Goal: Task Accomplishment & Management: Use online tool/utility

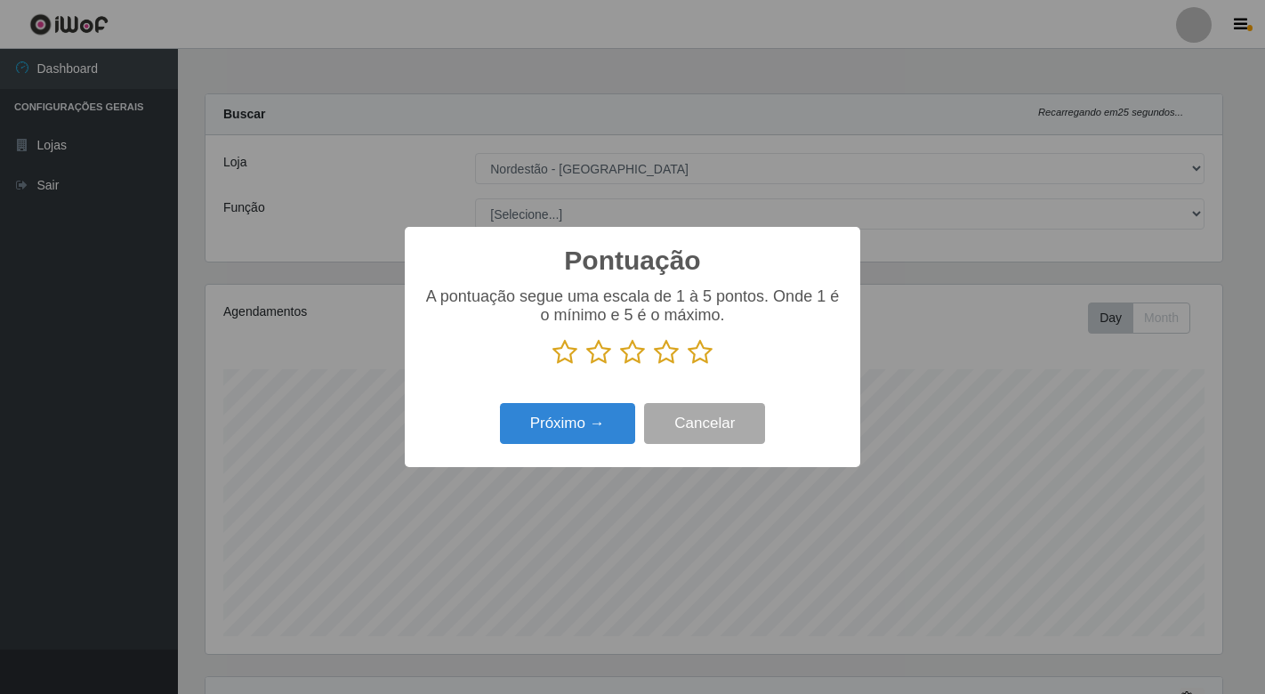
select select "454"
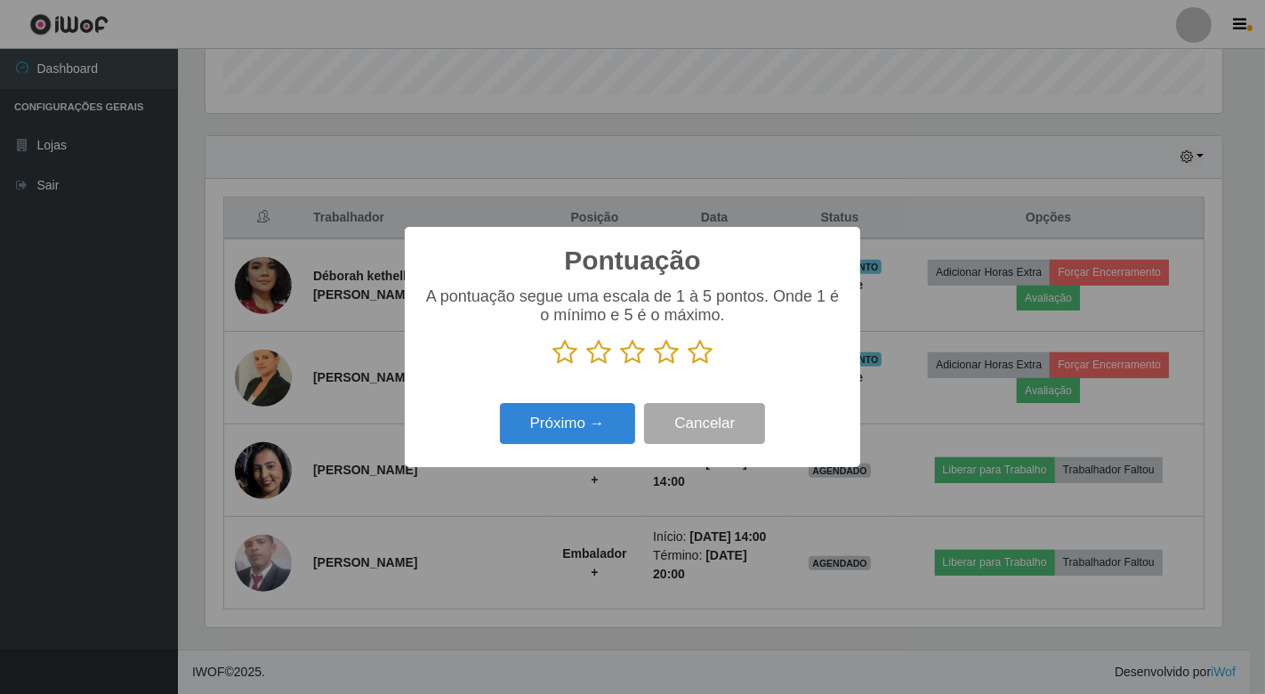
scroll to position [368, 1016]
click at [703, 361] on icon at bounding box center [699, 352] width 25 height 27
click at [687, 366] on input "radio" at bounding box center [687, 366] width 0 height 0
click at [610, 419] on button "Próximo →" at bounding box center [567, 424] width 135 height 42
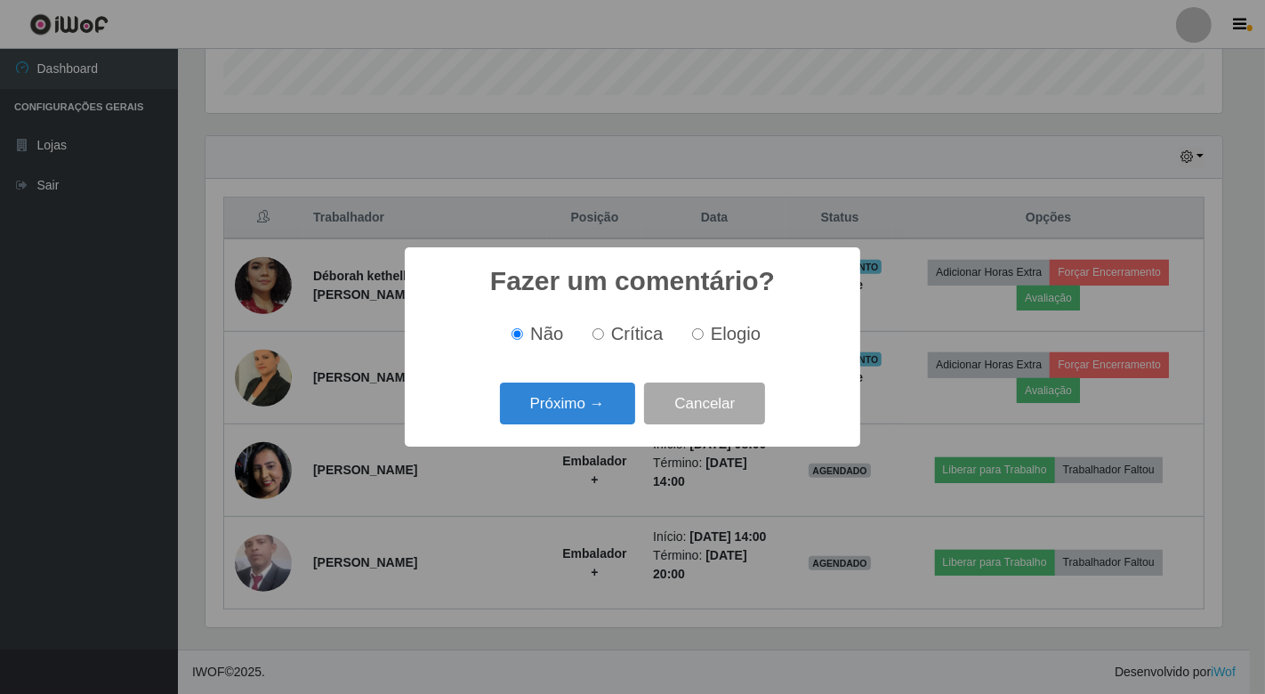
click at [692, 338] on input "Elogio" at bounding box center [698, 334] width 12 height 12
radio input "true"
click at [547, 410] on button "Próximo →" at bounding box center [567, 403] width 135 height 42
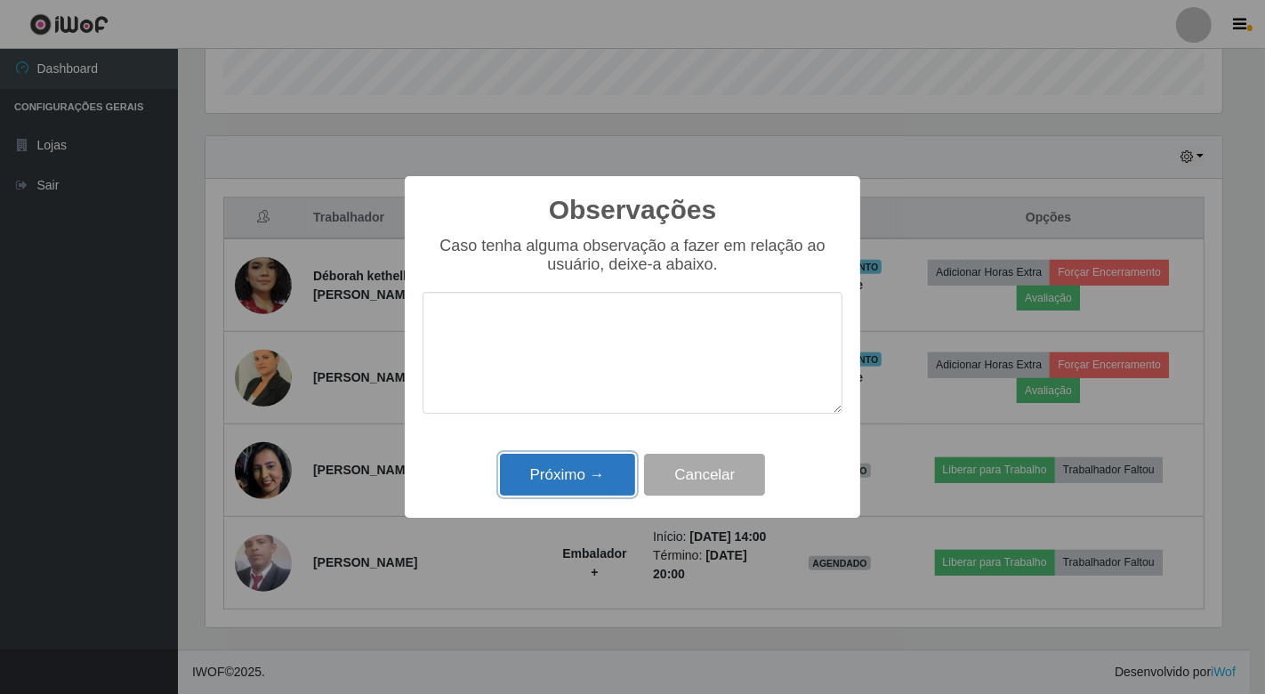
click at [623, 466] on button "Próximo →" at bounding box center [567, 475] width 135 height 42
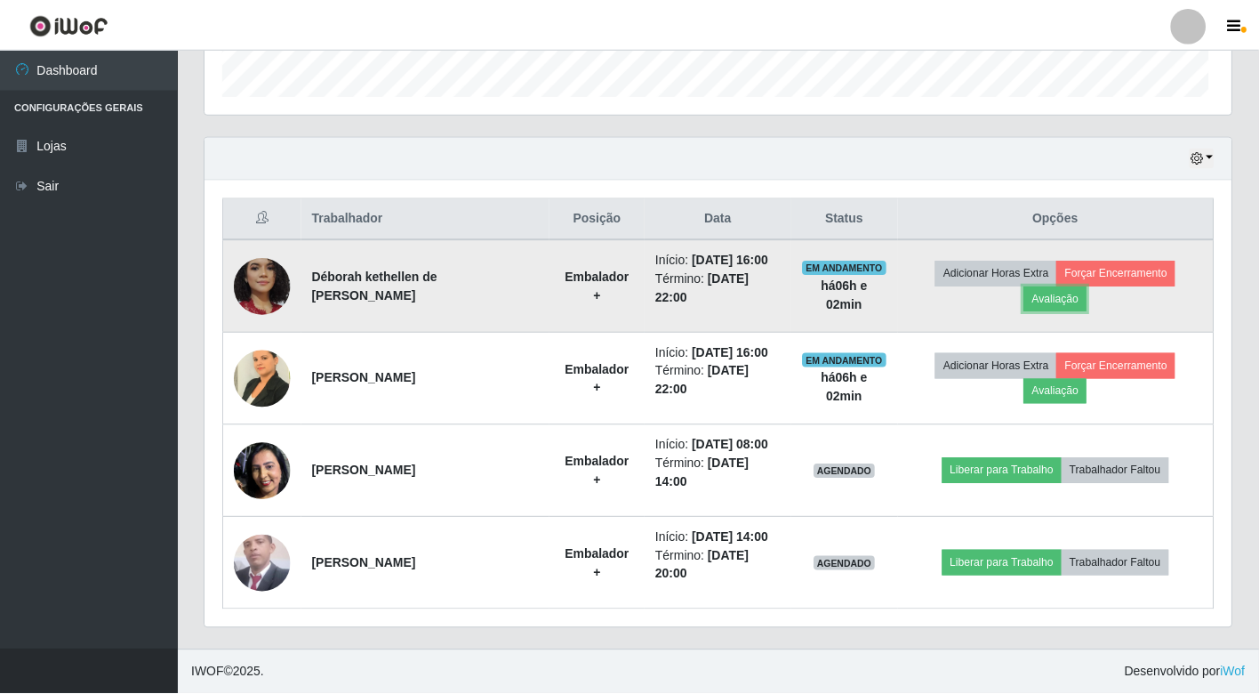
scroll to position [368, 1026]
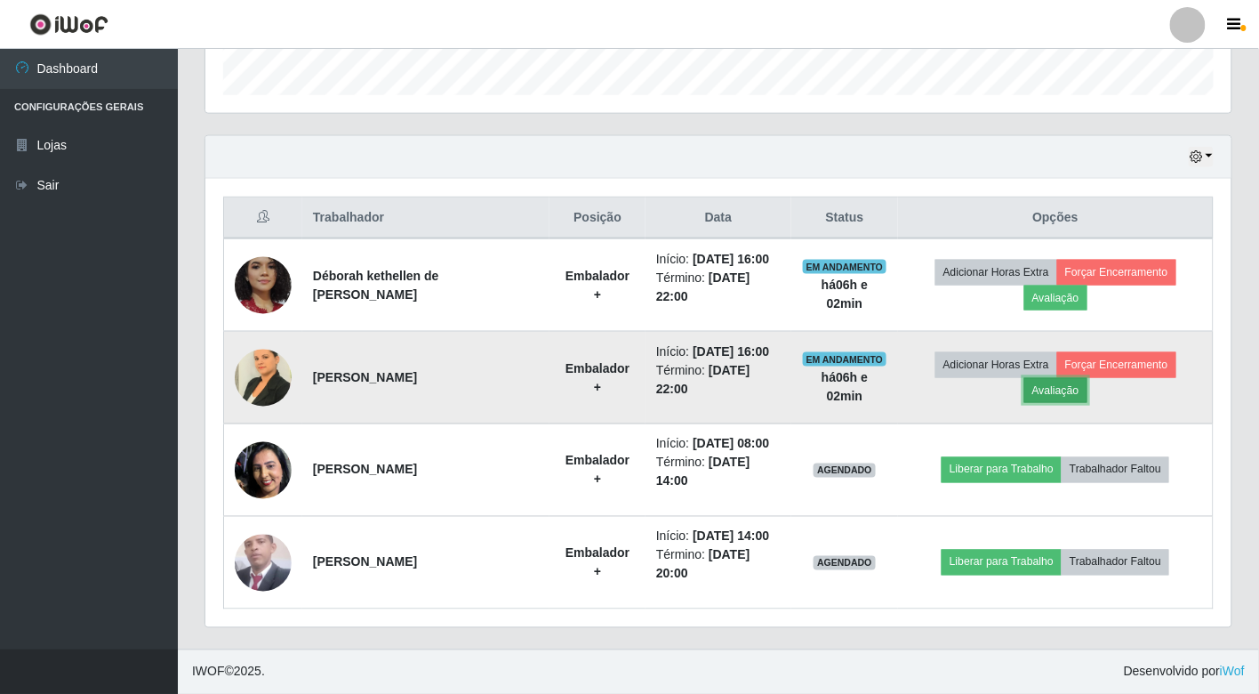
click at [1039, 398] on button "Avaliação" at bounding box center [1056, 390] width 63 height 25
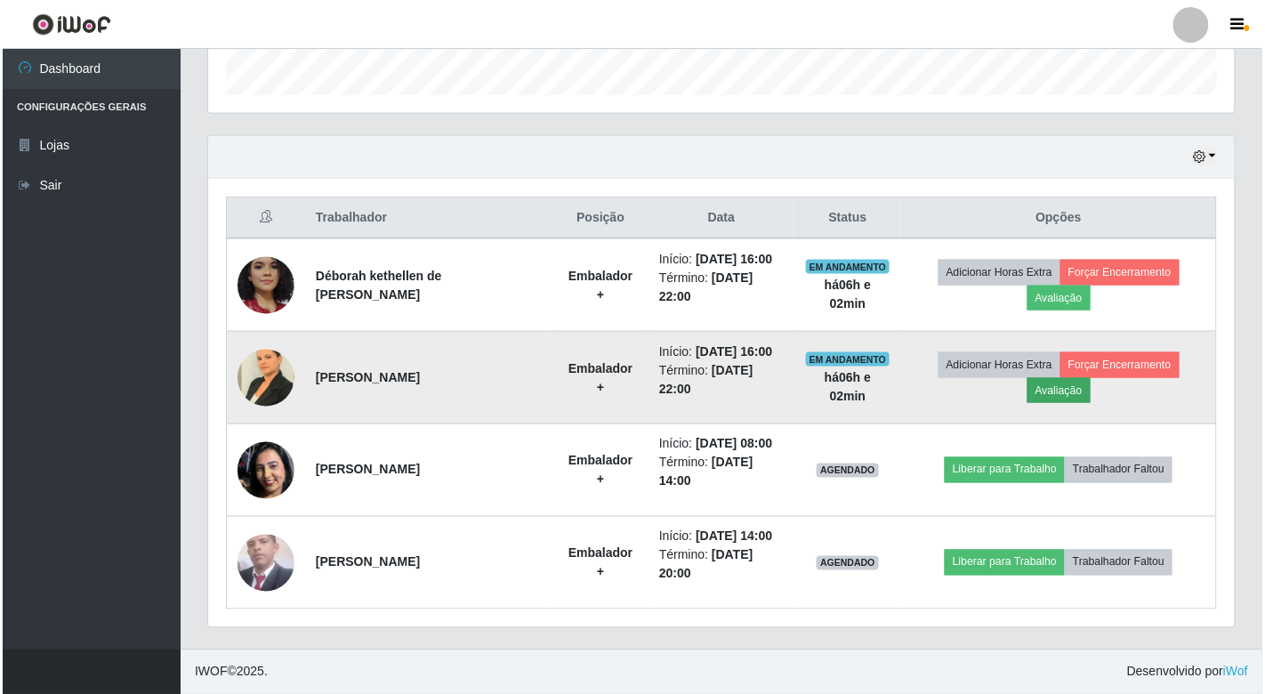
scroll to position [368, 1016]
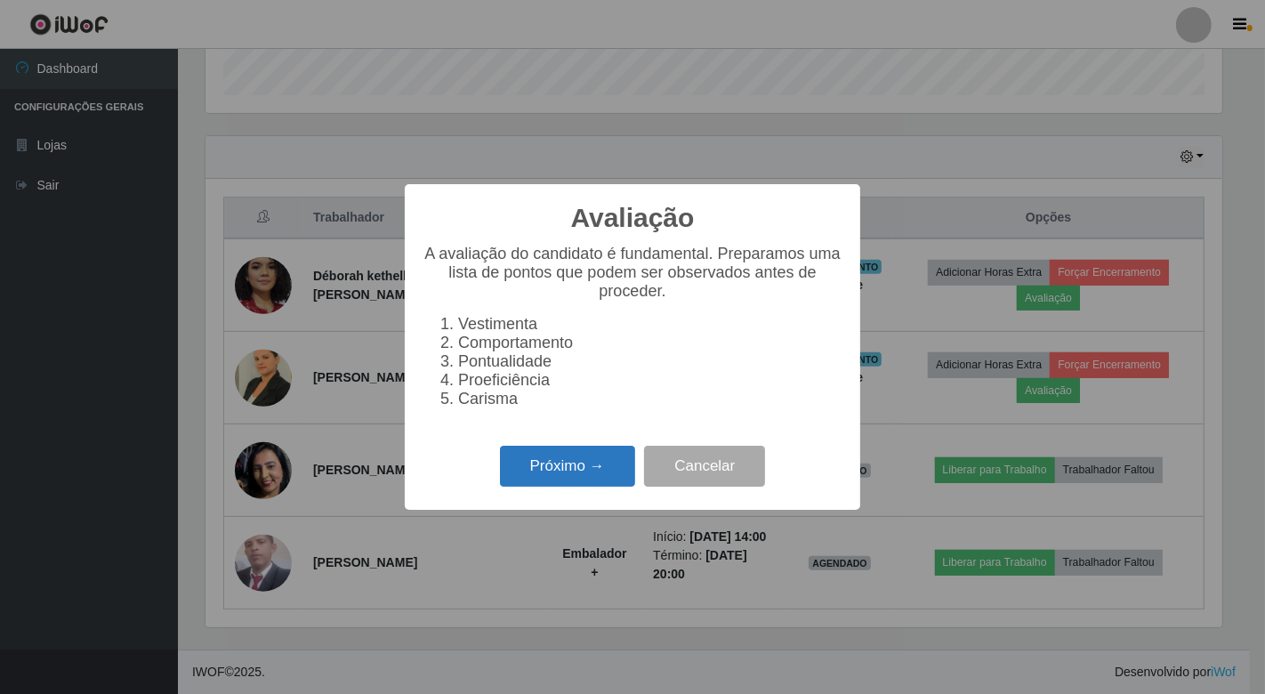
click at [607, 463] on button "Próximo →" at bounding box center [567, 467] width 135 height 42
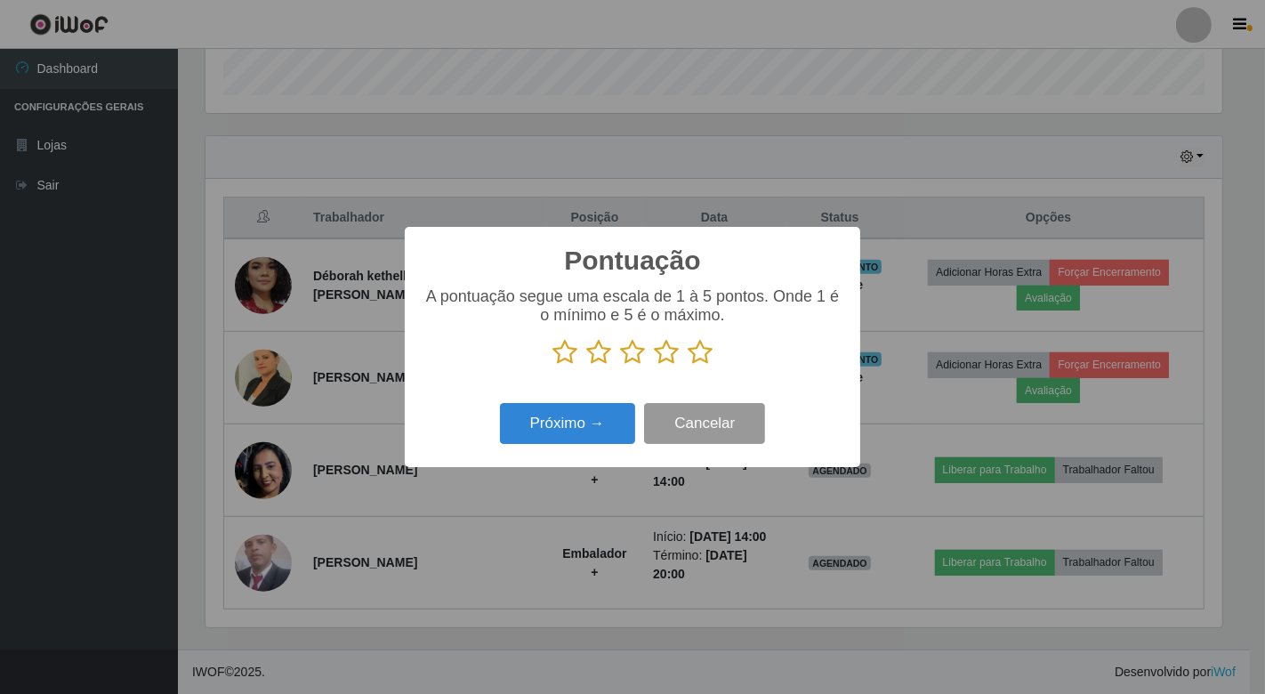
scroll to position [888954, 888306]
click at [705, 363] on icon at bounding box center [699, 352] width 25 height 27
click at [687, 366] on input "radio" at bounding box center [687, 366] width 0 height 0
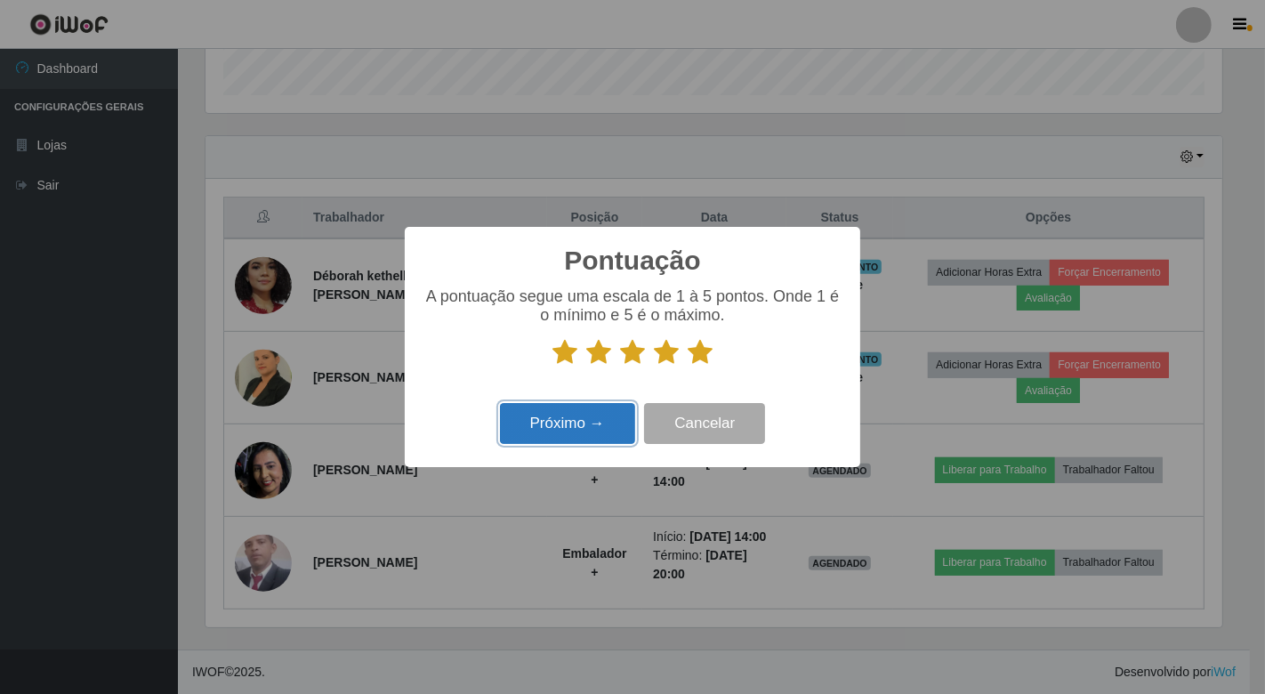
click at [631, 425] on button "Próximo →" at bounding box center [567, 424] width 135 height 42
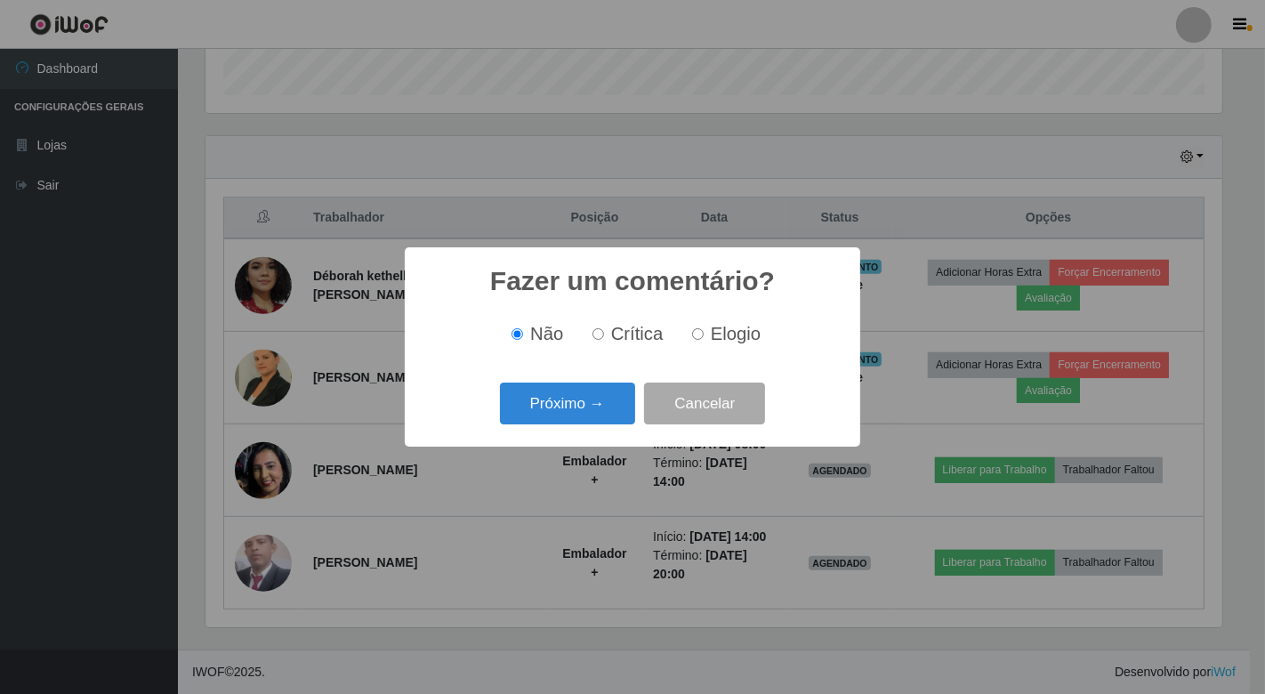
click at [697, 329] on input "Elogio" at bounding box center [698, 334] width 12 height 12
radio input "true"
click at [591, 393] on button "Próximo →" at bounding box center [567, 403] width 135 height 42
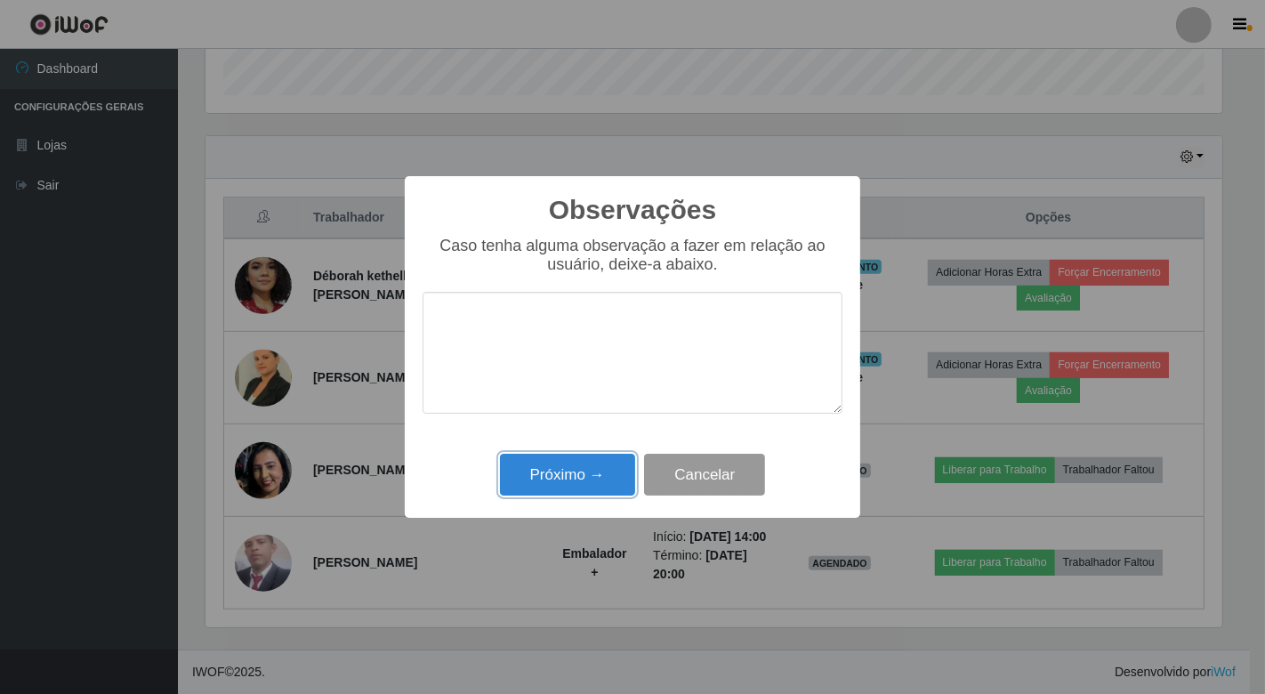
drag, startPoint x: 581, startPoint y: 480, endPoint x: 659, endPoint y: 486, distance: 78.5
click at [583, 480] on button "Próximo →" at bounding box center [567, 475] width 135 height 42
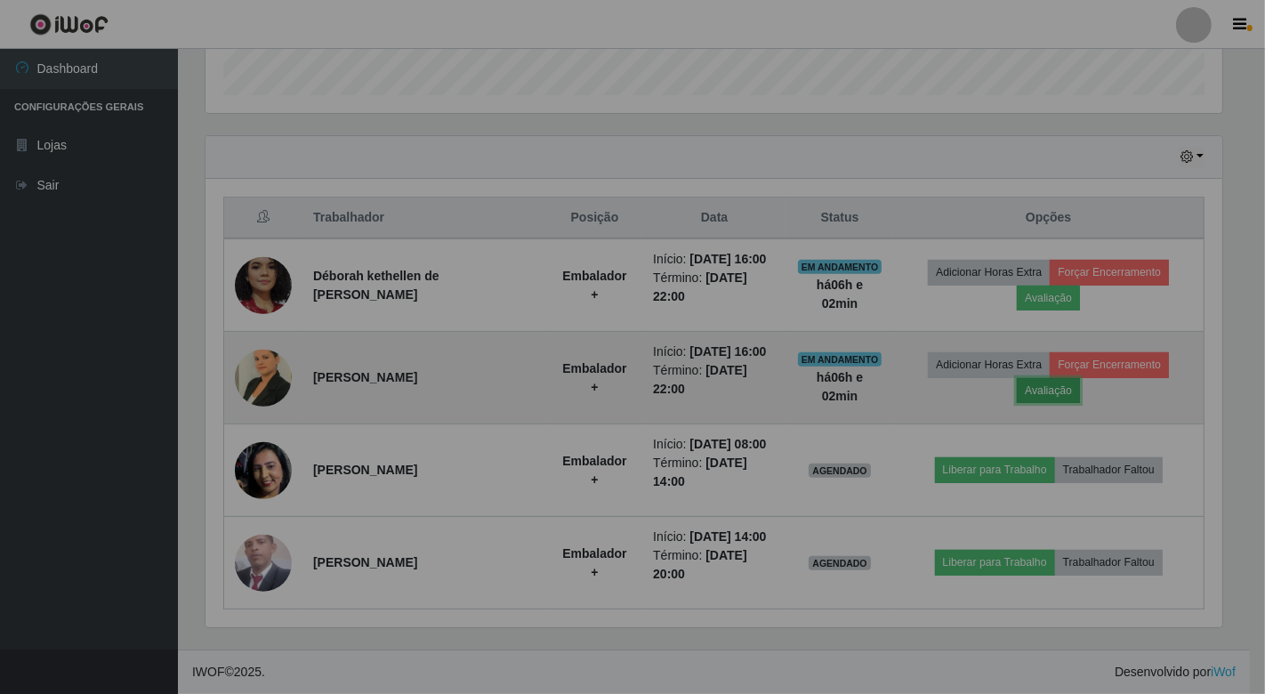
scroll to position [368, 1026]
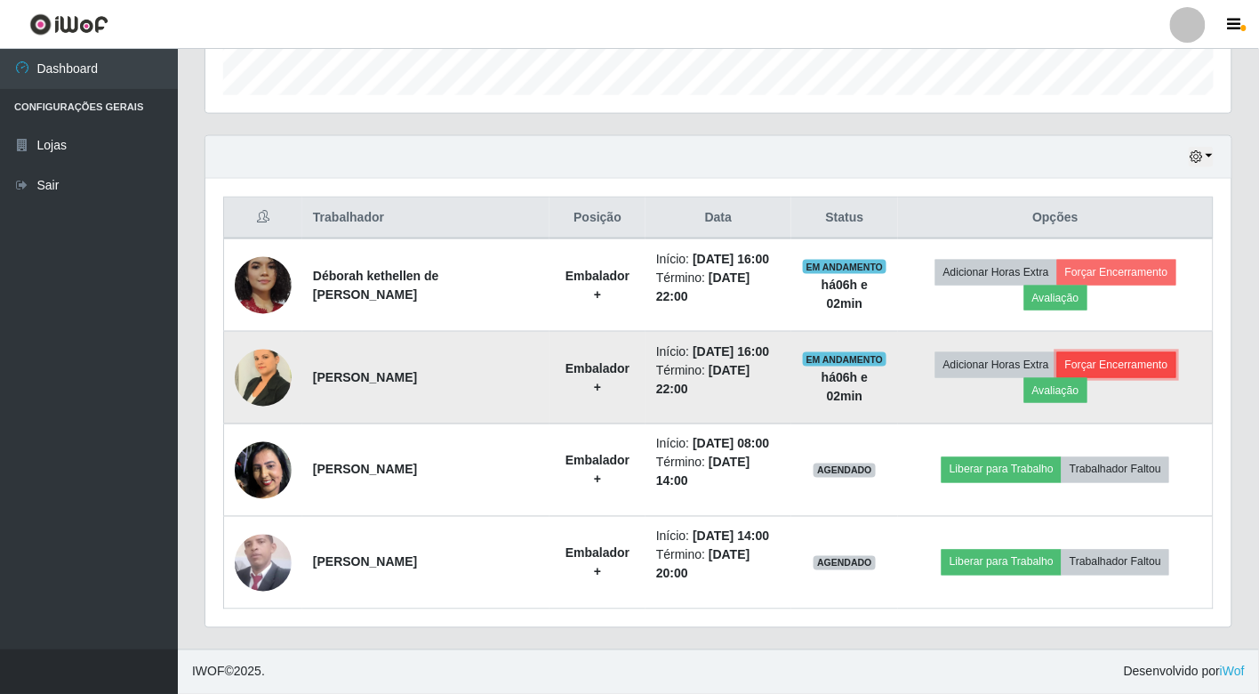
click at [1114, 360] on button "Forçar Encerramento" at bounding box center [1116, 364] width 119 height 25
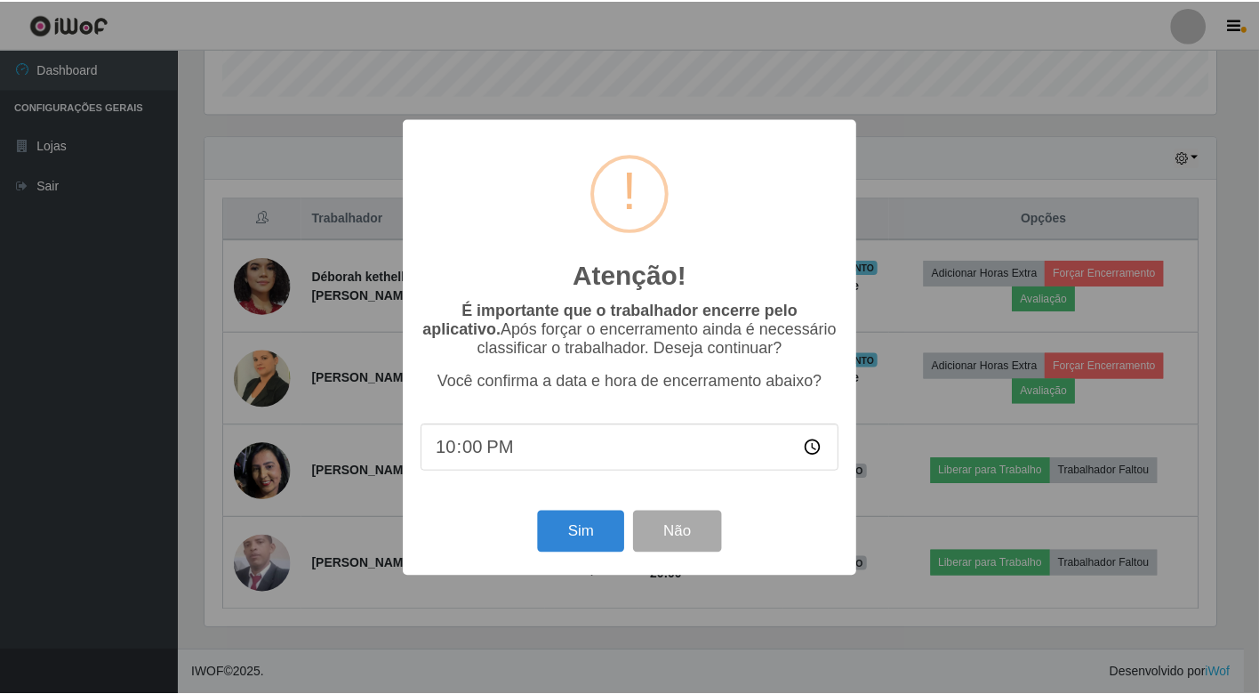
scroll to position [368, 1016]
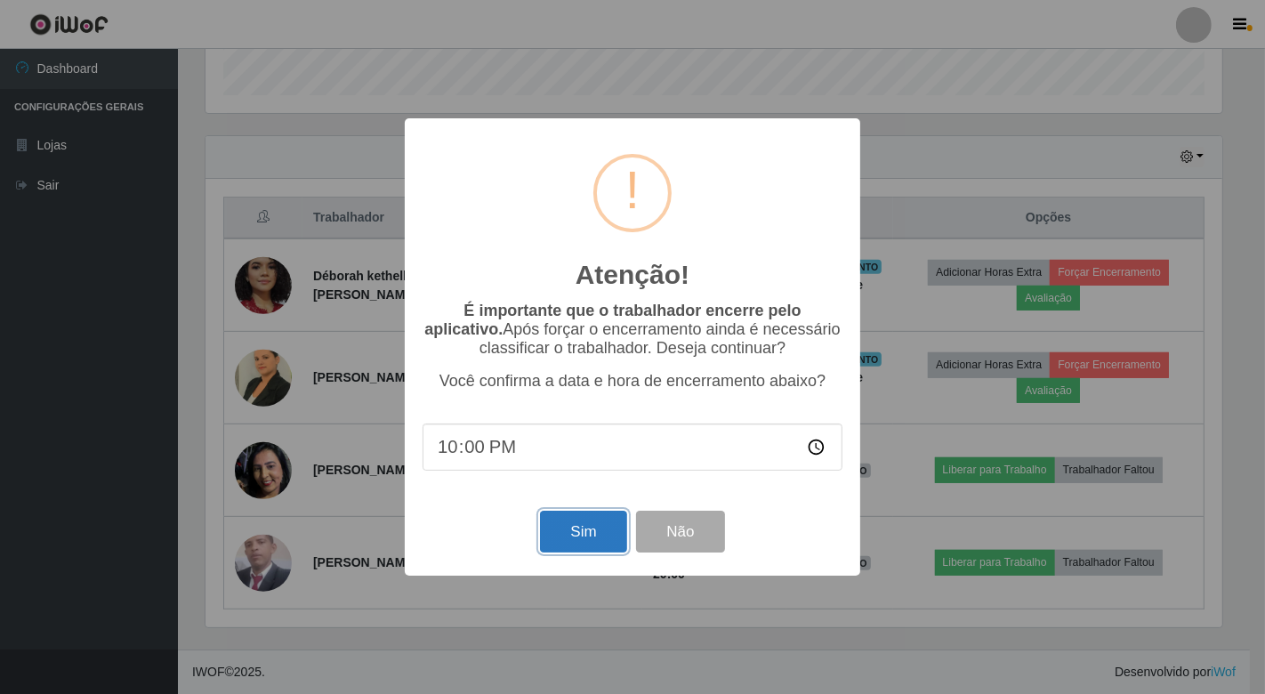
click at [558, 537] on button "Sim" at bounding box center [583, 531] width 86 height 42
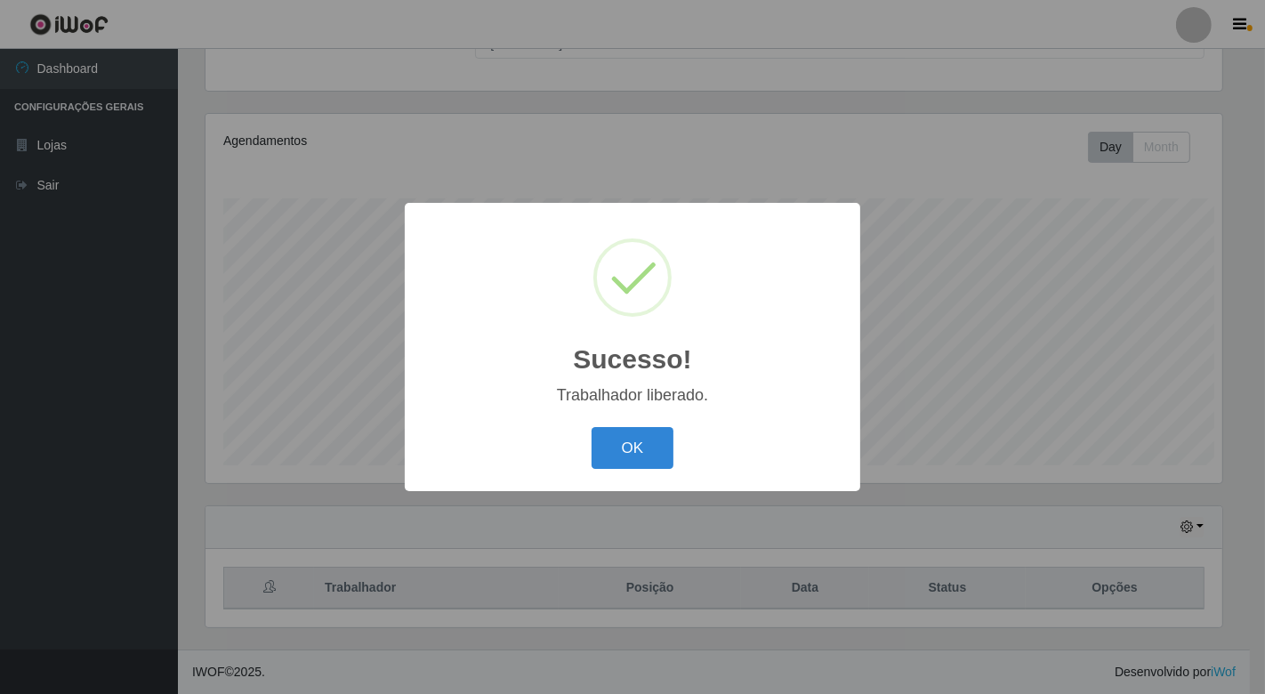
click at [1105, 270] on div "Sucesso! × Trabalhador liberado. OK Cancel" at bounding box center [632, 347] width 1265 height 694
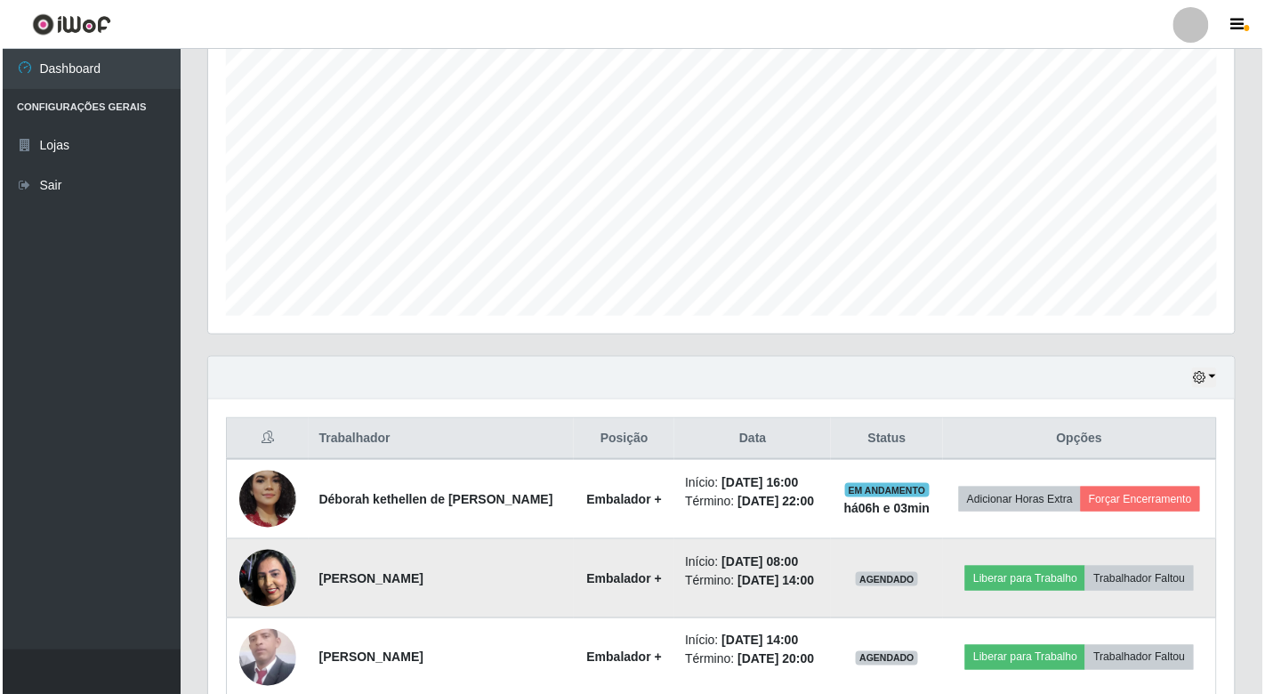
scroll to position [448, 0]
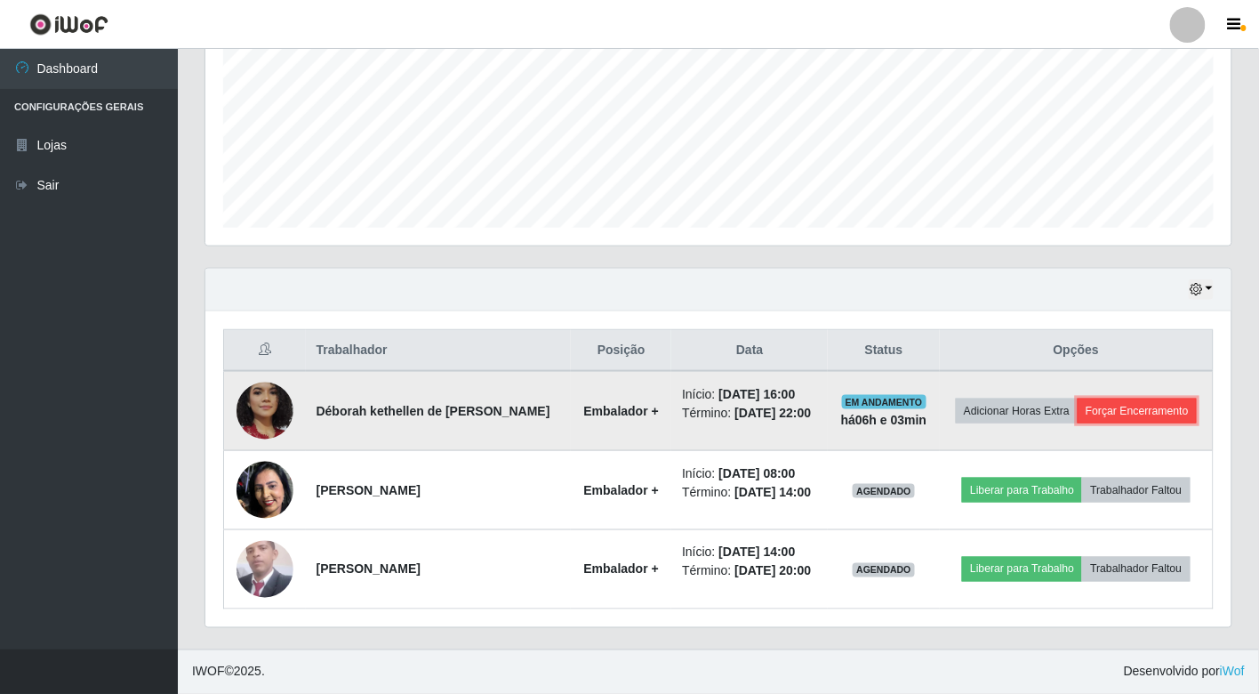
click at [1078, 398] on button "Forçar Encerramento" at bounding box center [1137, 410] width 119 height 25
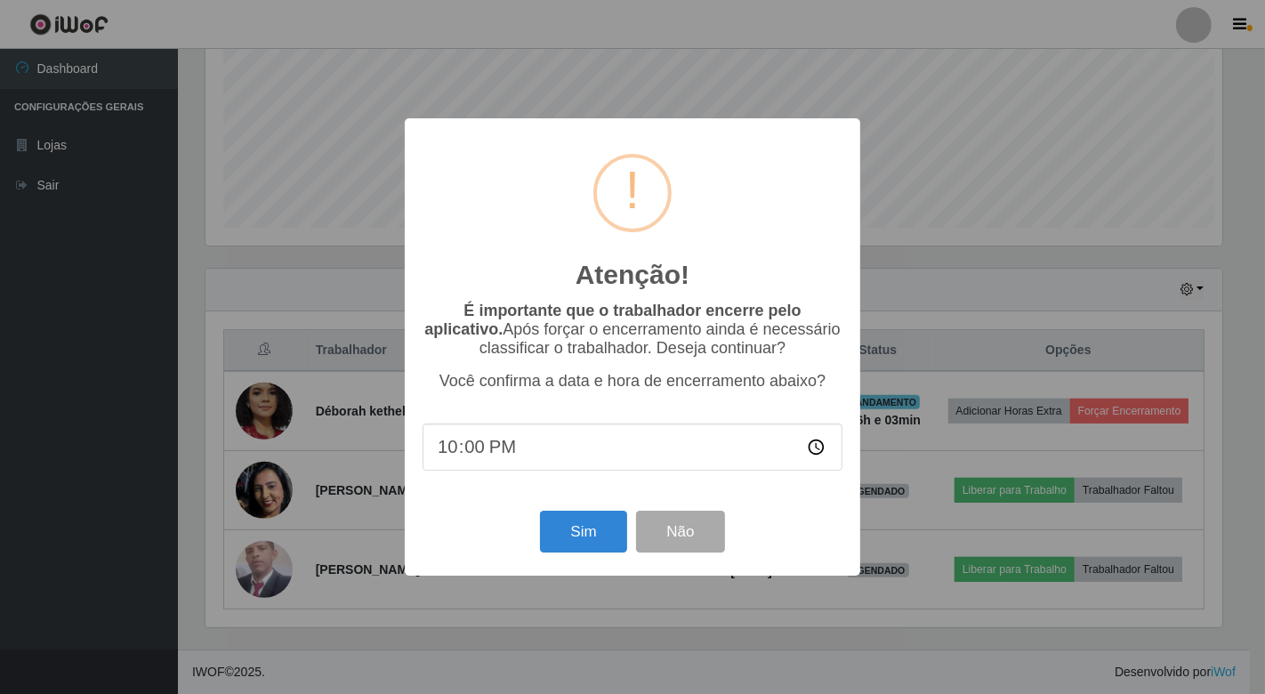
scroll to position [368, 1016]
click at [574, 530] on button "Sim" at bounding box center [583, 531] width 86 height 42
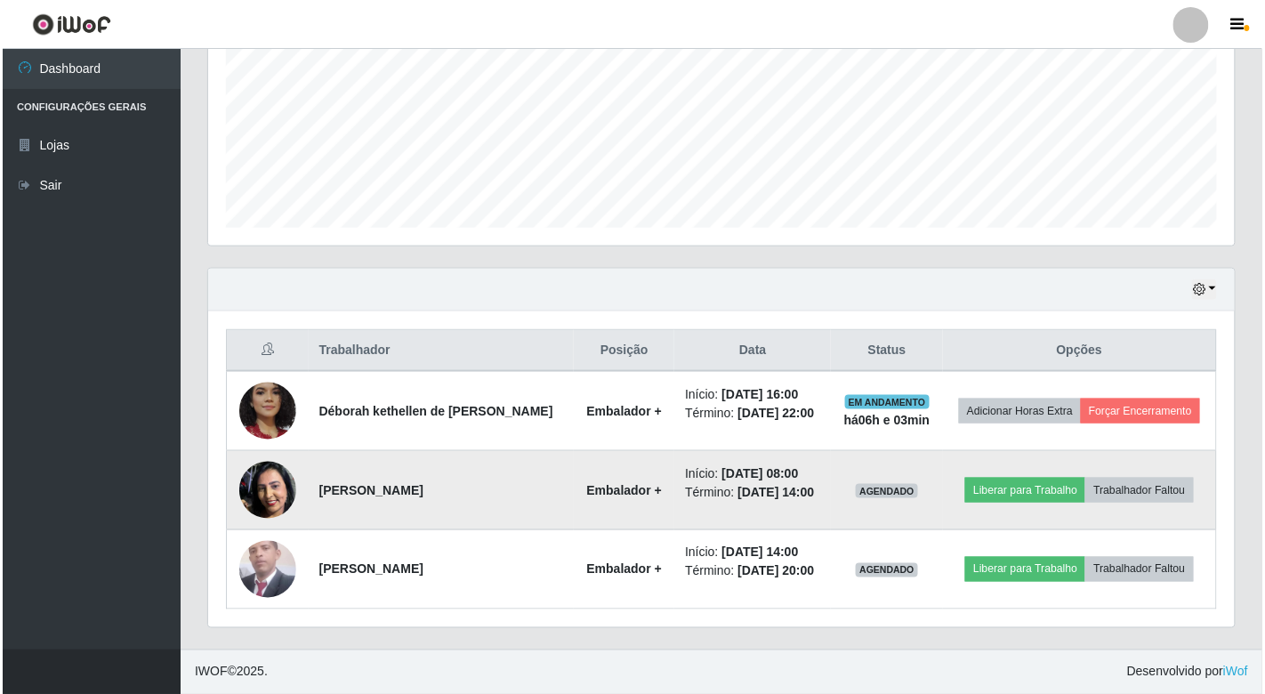
scroll to position [0, 0]
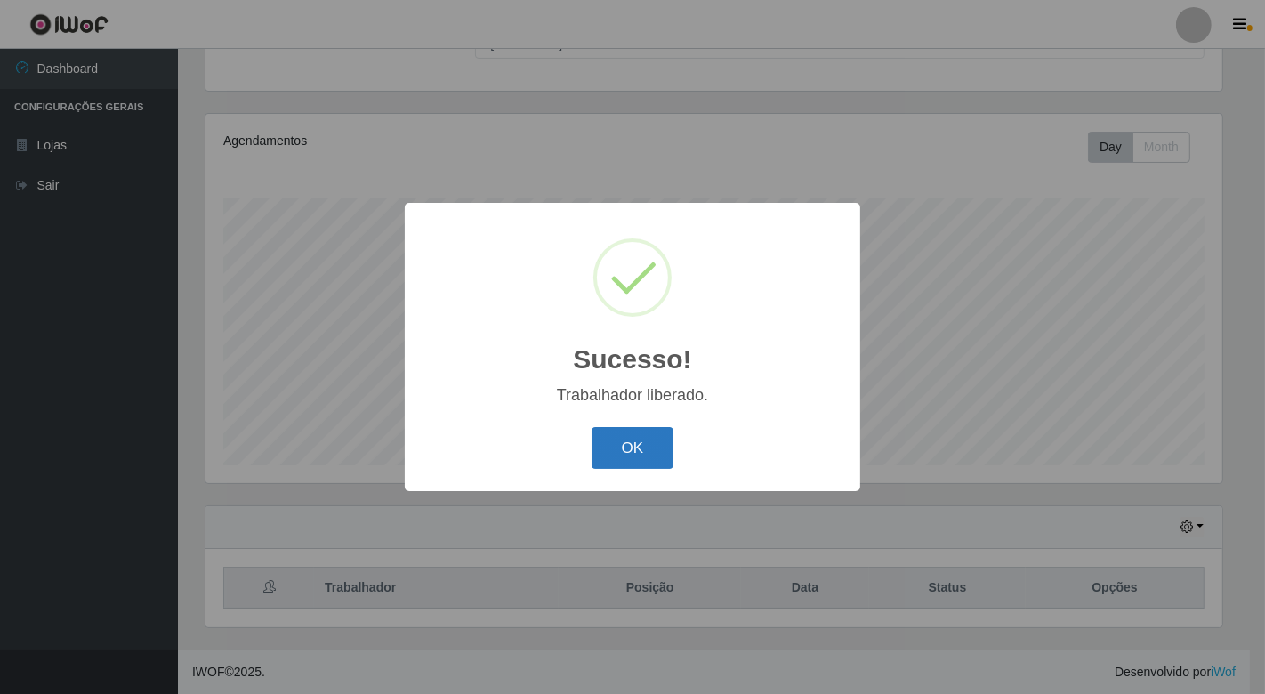
click at [646, 436] on button "OK" at bounding box center [632, 448] width 83 height 42
